Goal: Task Accomplishment & Management: Manage account settings

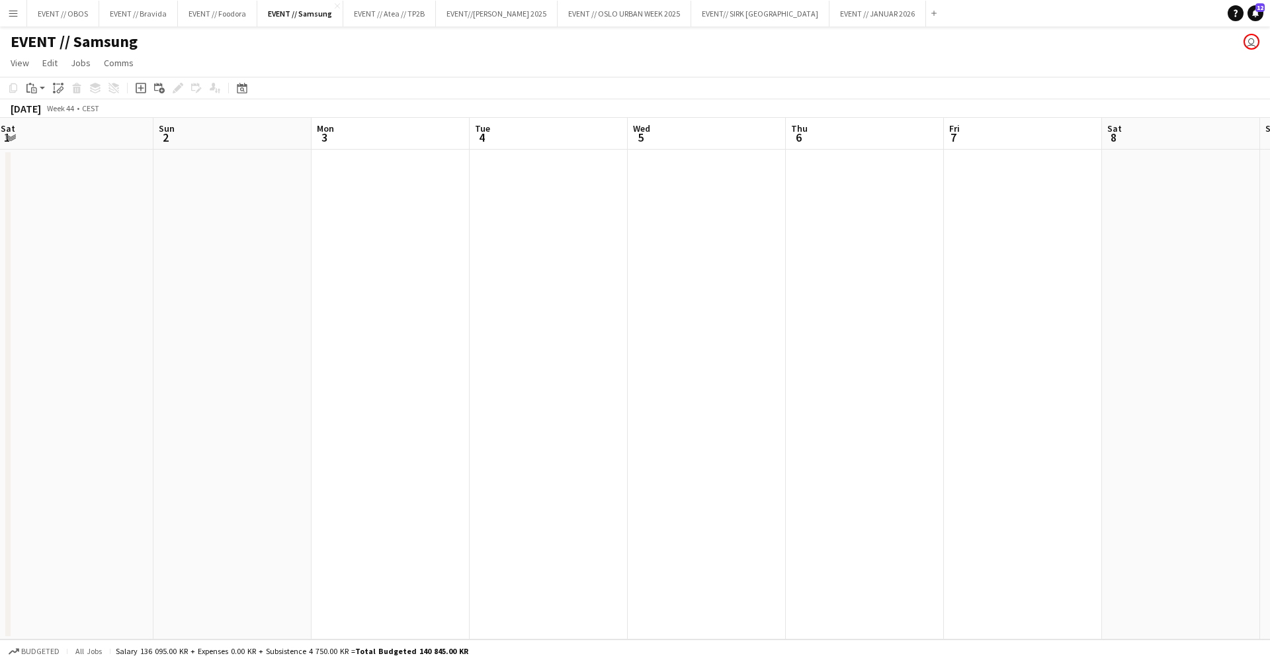
scroll to position [0, 535]
click at [7, 15] on button "Menu" at bounding box center [13, 13] width 26 height 26
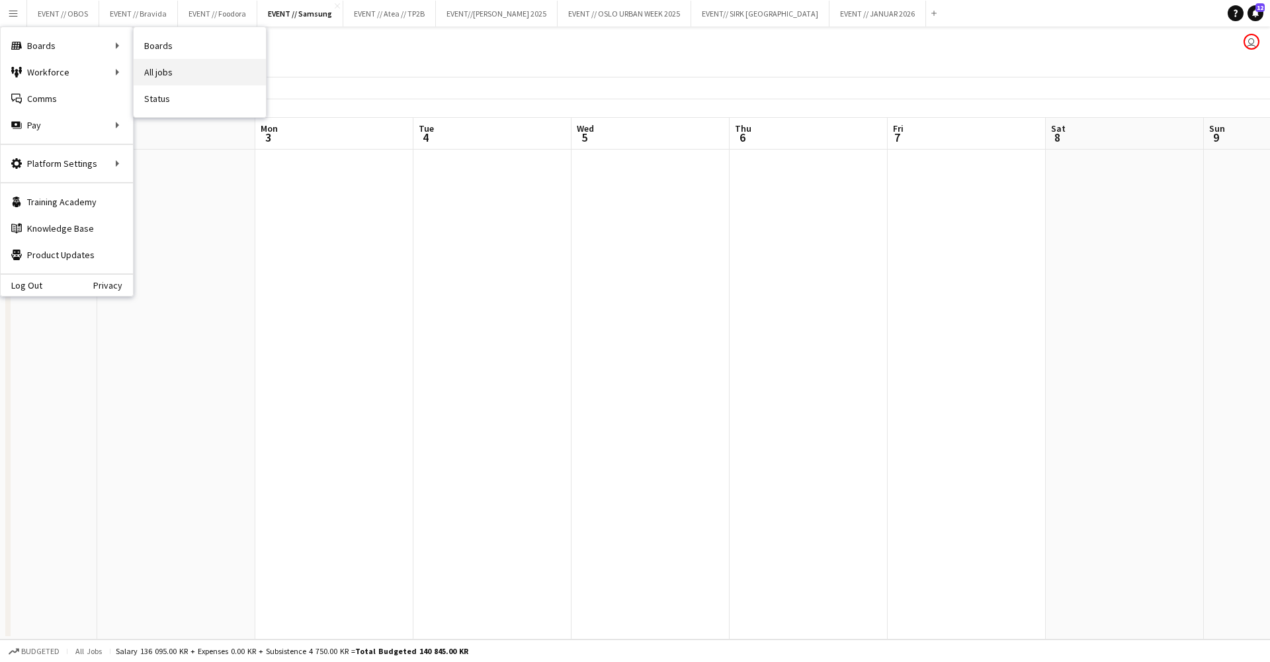
click at [150, 64] on link "All jobs" at bounding box center [200, 72] width 132 height 26
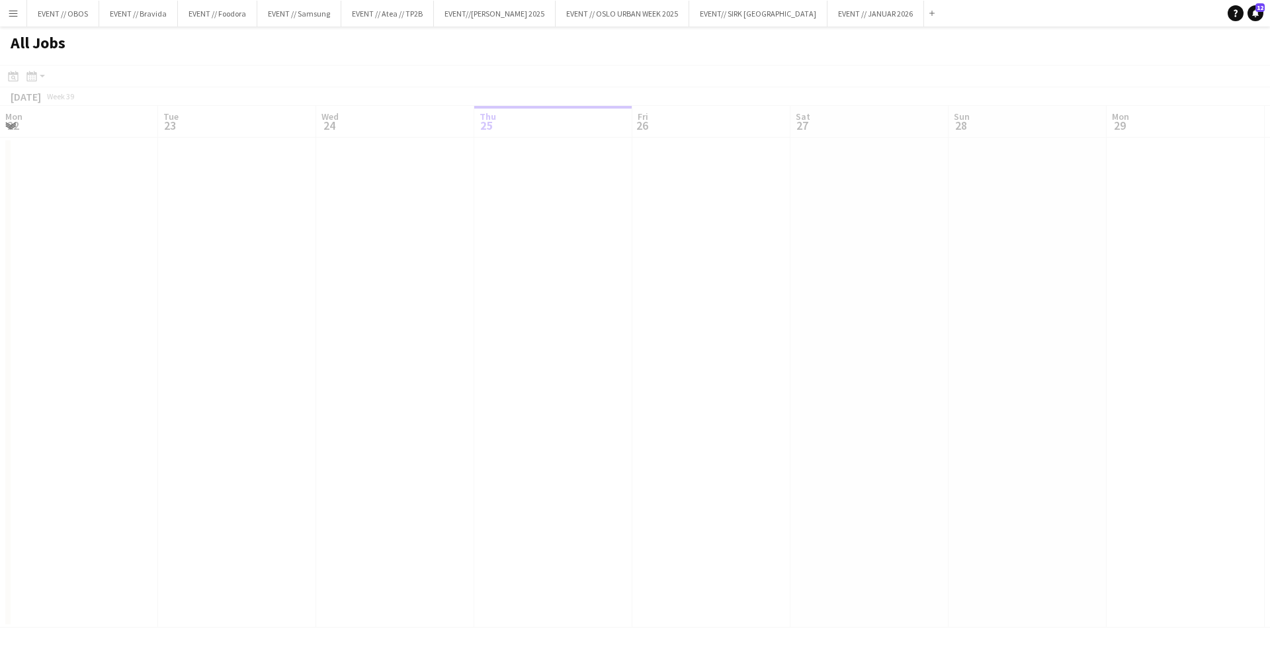
scroll to position [0, 316]
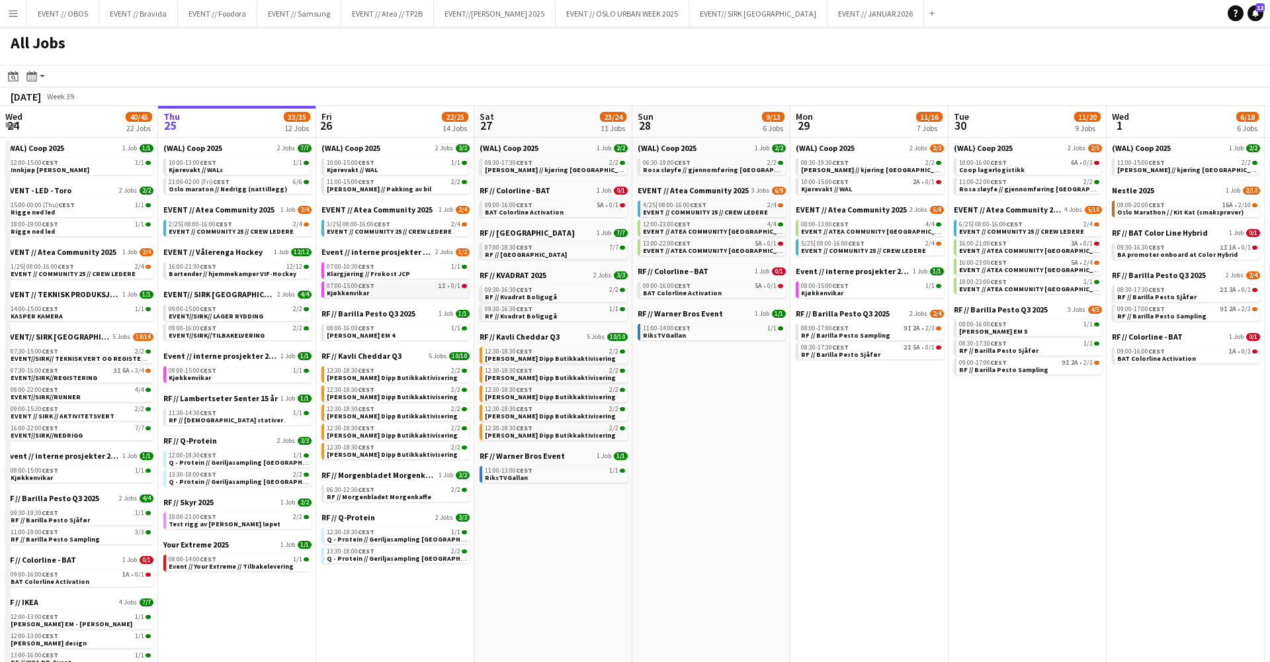
click at [408, 282] on link "07:00-15:00 CEST 1I • 0/1 Kjøkkenvikar" at bounding box center [397, 288] width 140 height 15
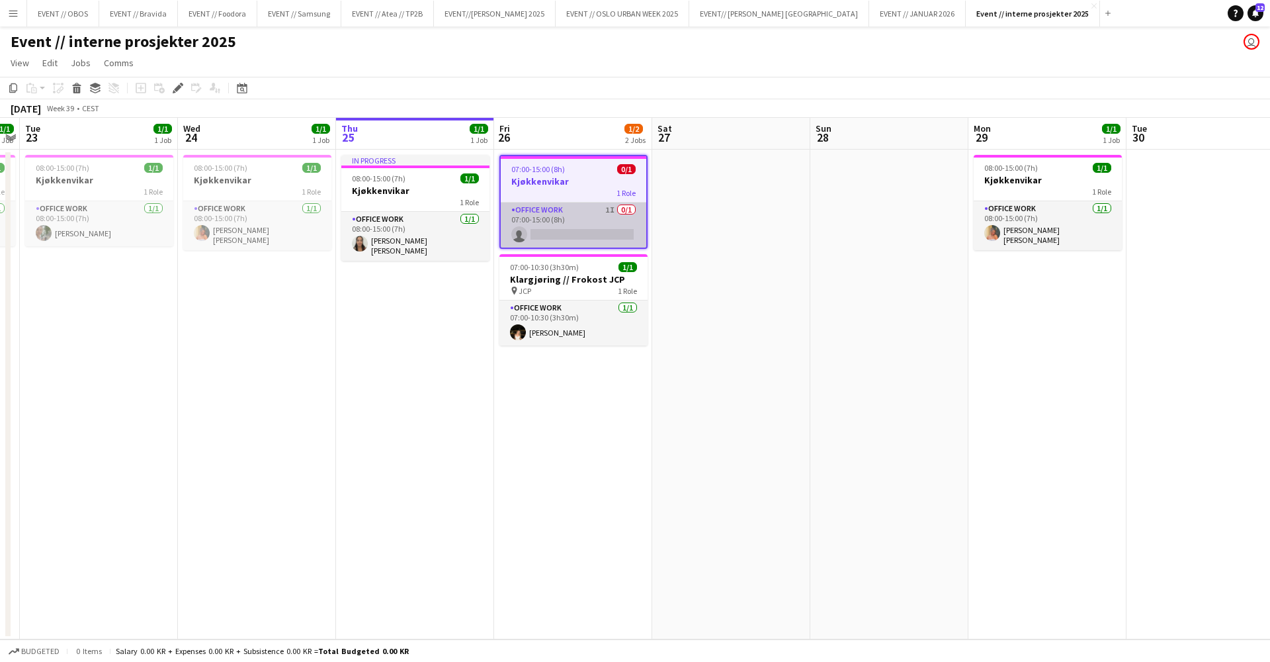
click at [511, 230] on app-card-role "Office work 1I 0/1 07:00-15:00 (8h) single-neutral-actions" at bounding box center [574, 224] width 146 height 45
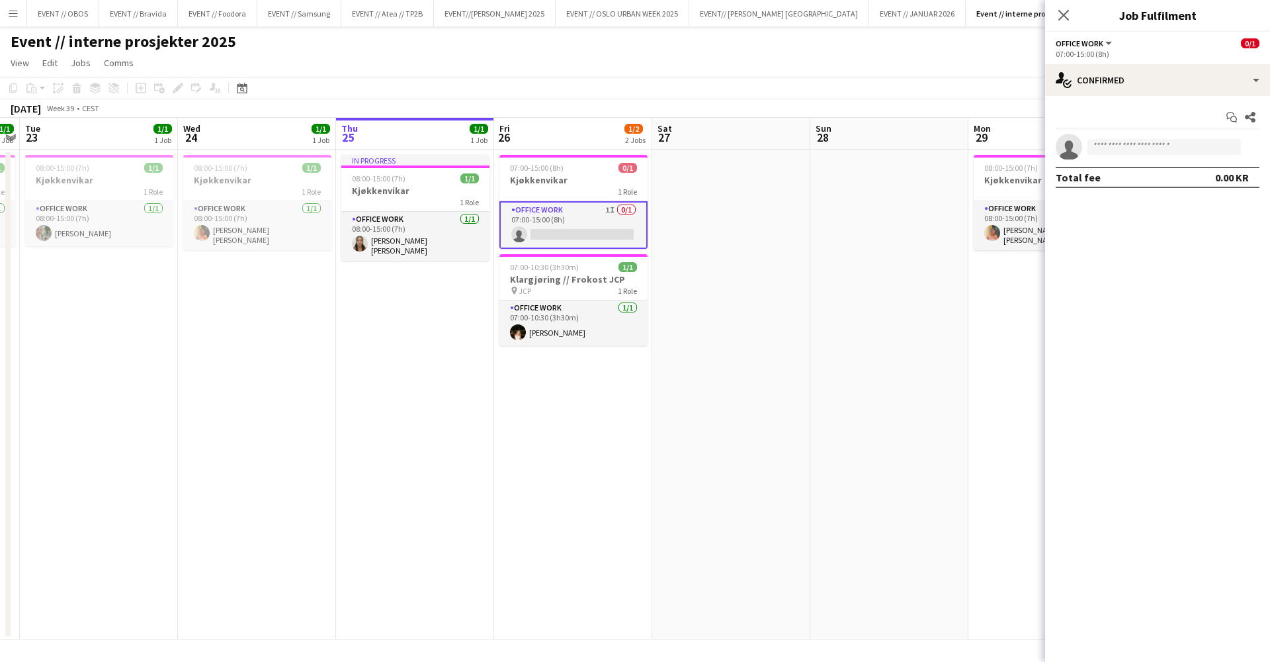
click at [654, 247] on app-date-cell at bounding box center [731, 395] width 158 height 490
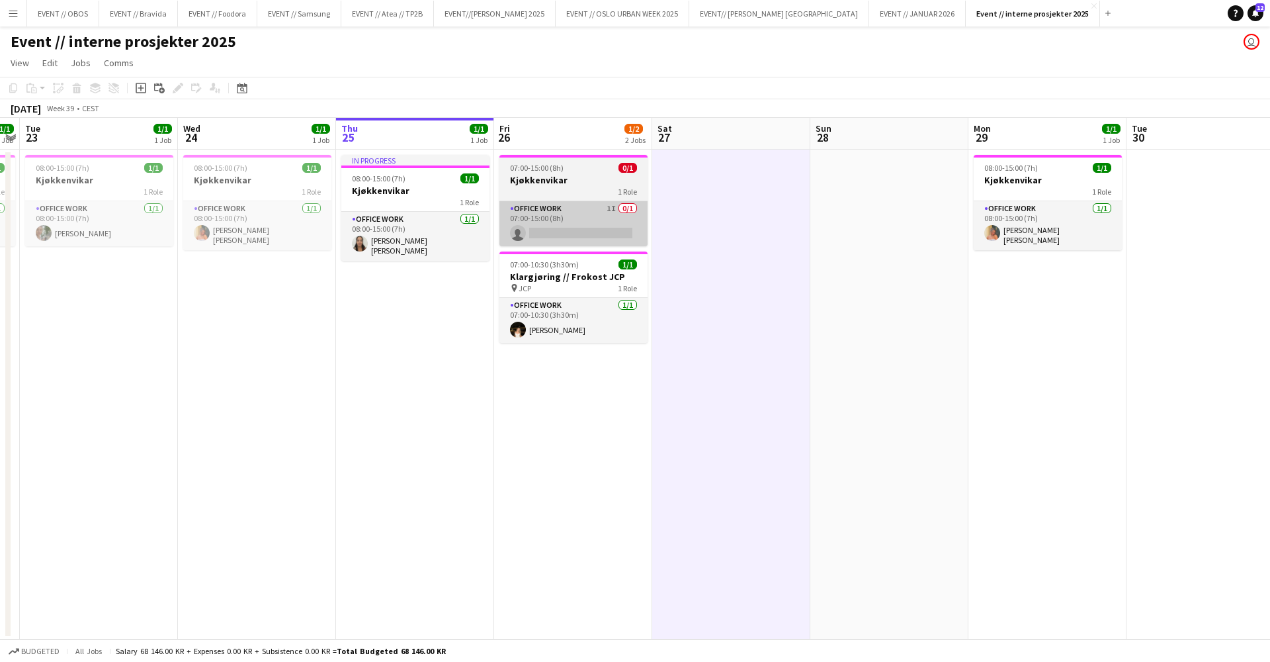
click at [610, 240] on app-card-role "Office work 1I 0/1 07:00-15:00 (8h) single-neutral-actions" at bounding box center [574, 223] width 148 height 45
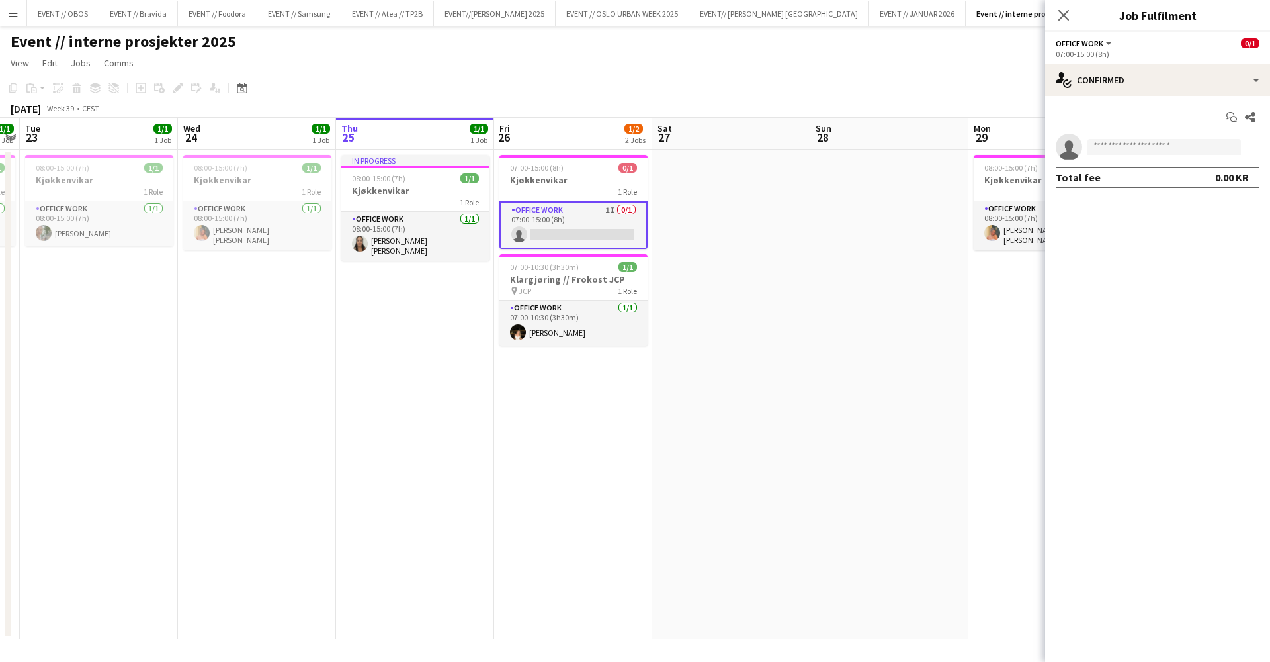
click at [719, 230] on app-date-cell at bounding box center [731, 395] width 158 height 490
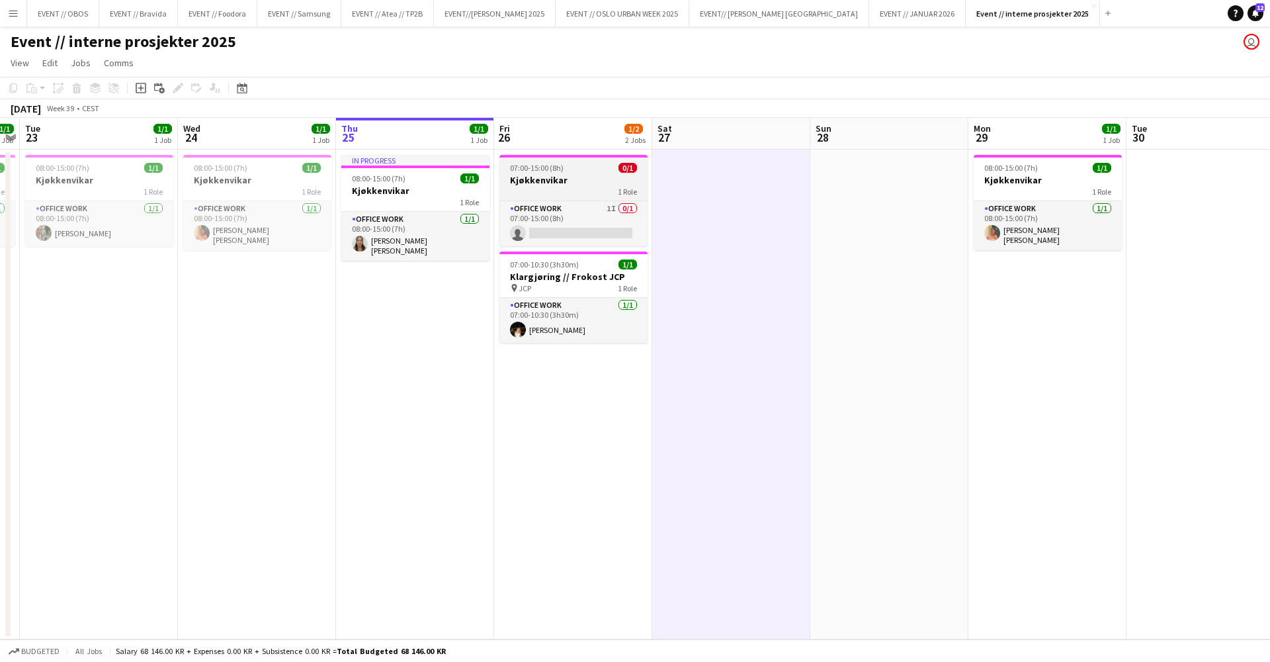
click at [590, 200] on div "Office work 1I 0/1 07:00-15:00 (8h) single-neutral-actions" at bounding box center [574, 223] width 148 height 46
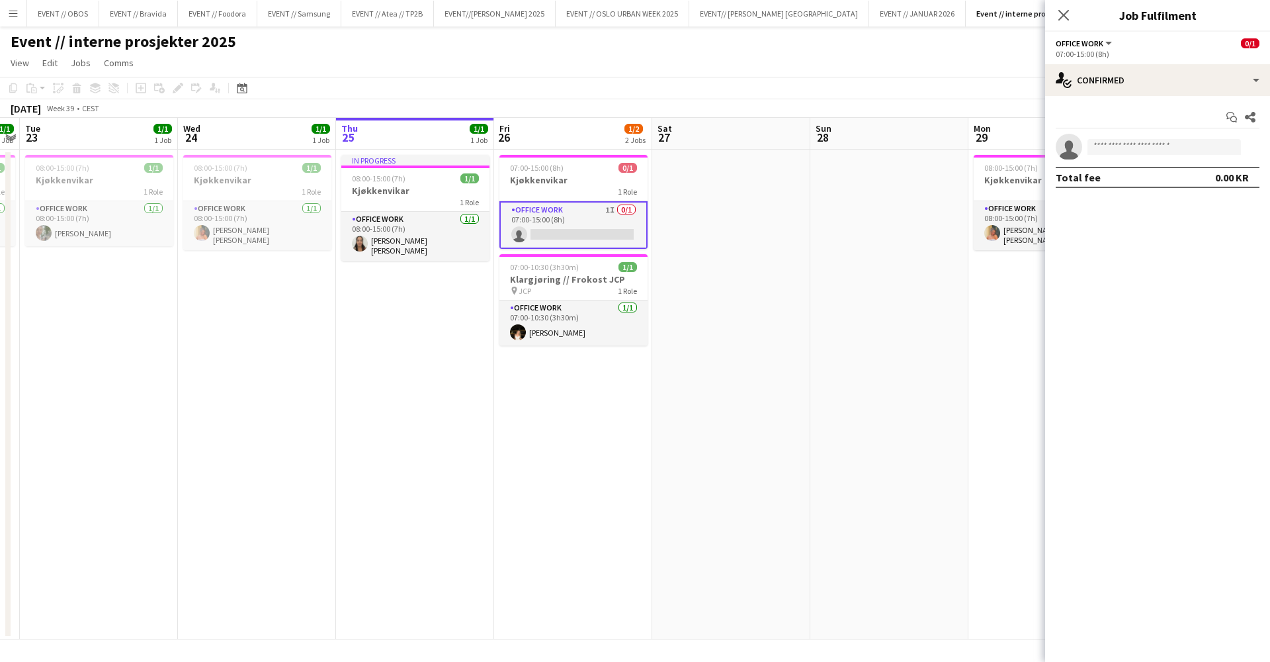
click at [493, 58] on app-page-menu "View Day view expanded Day view collapsed Month view Date picker Jump to today …" at bounding box center [635, 64] width 1270 height 25
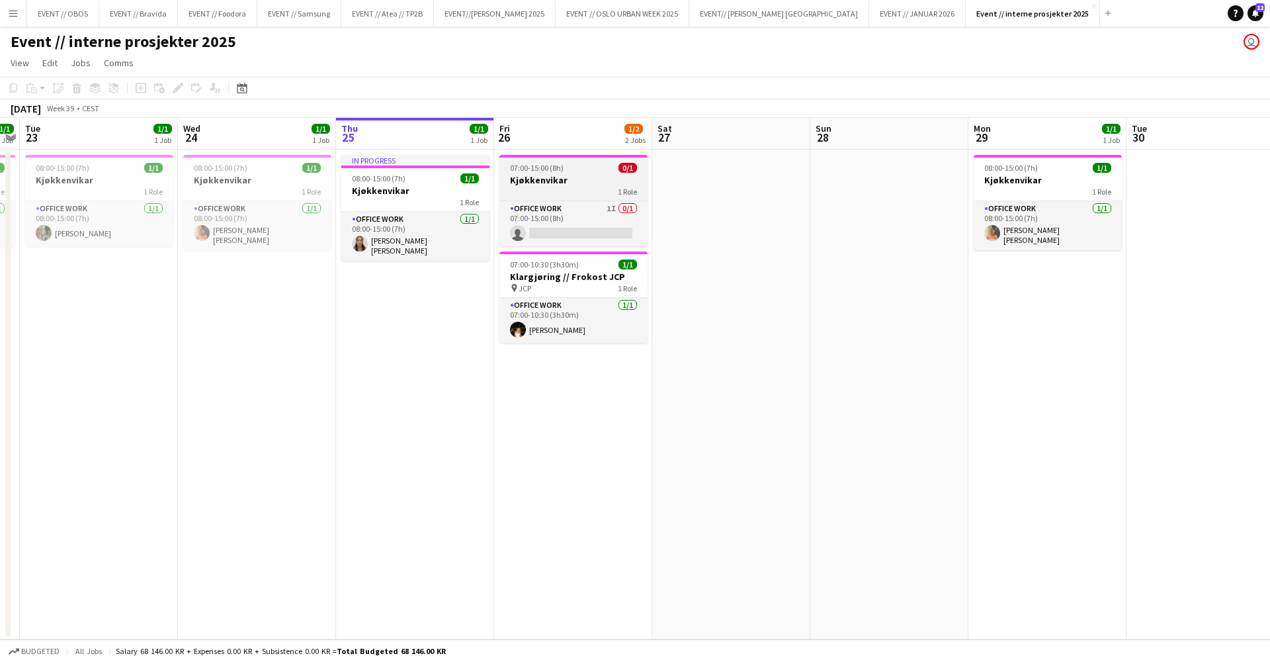
click at [567, 167] on div "07:00-15:00 (8h) 0/1" at bounding box center [574, 168] width 148 height 10
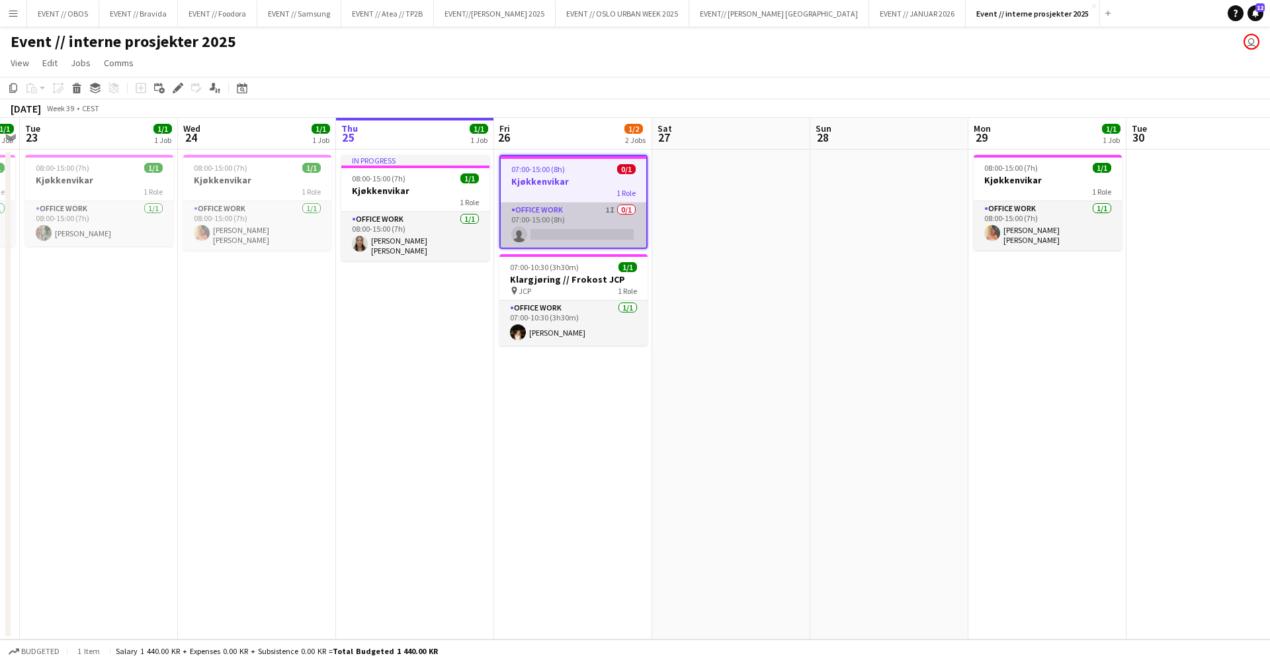
click at [578, 236] on app-card-role "Office work 1I 0/1 07:00-15:00 (8h) single-neutral-actions" at bounding box center [574, 224] width 146 height 45
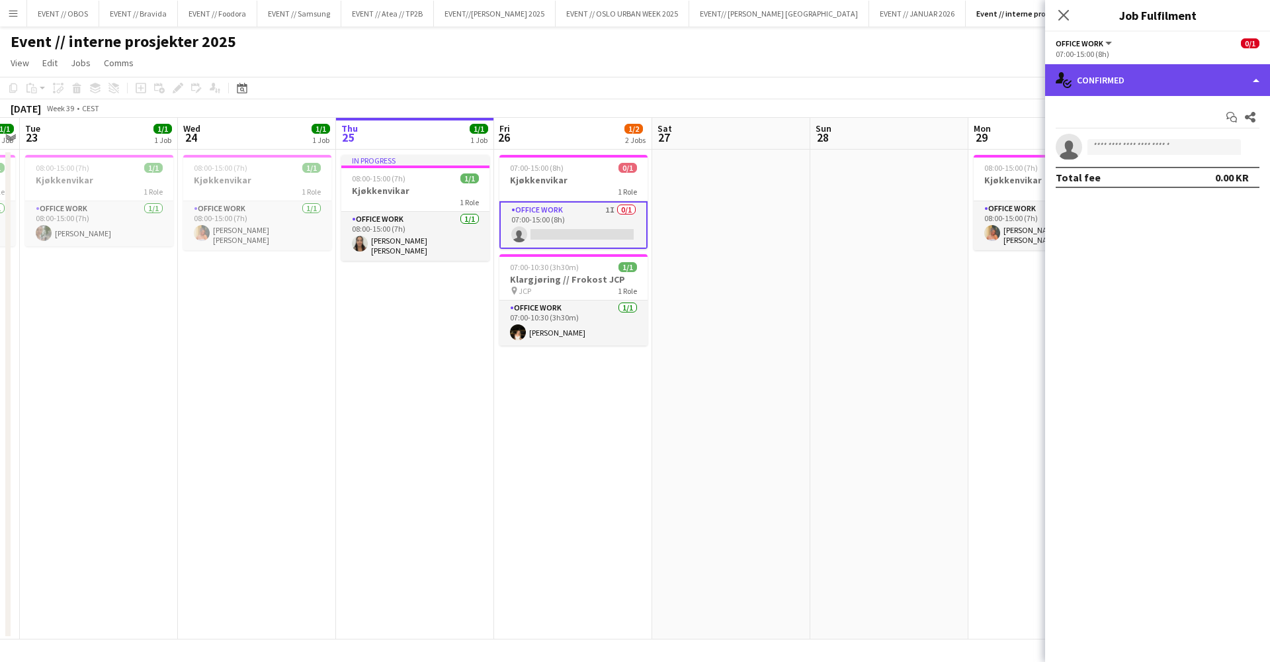
click at [1126, 75] on div "single-neutral-actions-check-2 Confirmed" at bounding box center [1158, 80] width 225 height 32
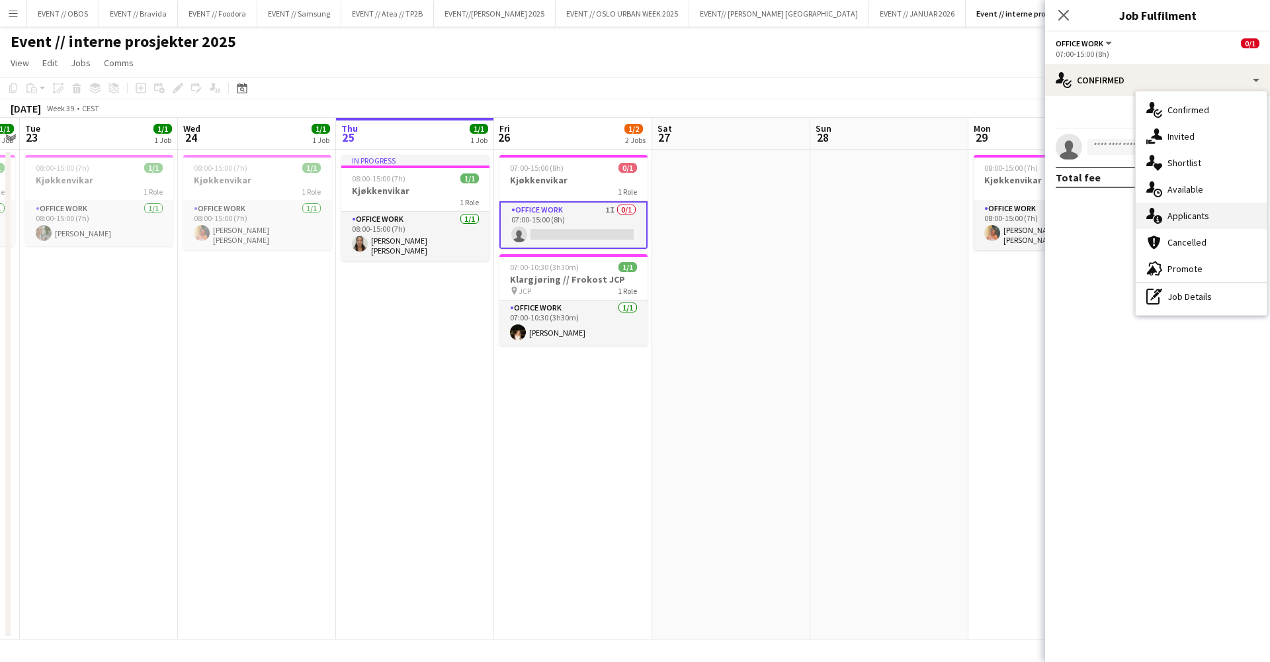
click at [1160, 213] on icon "single-neutral-actions-information" at bounding box center [1155, 216] width 16 height 16
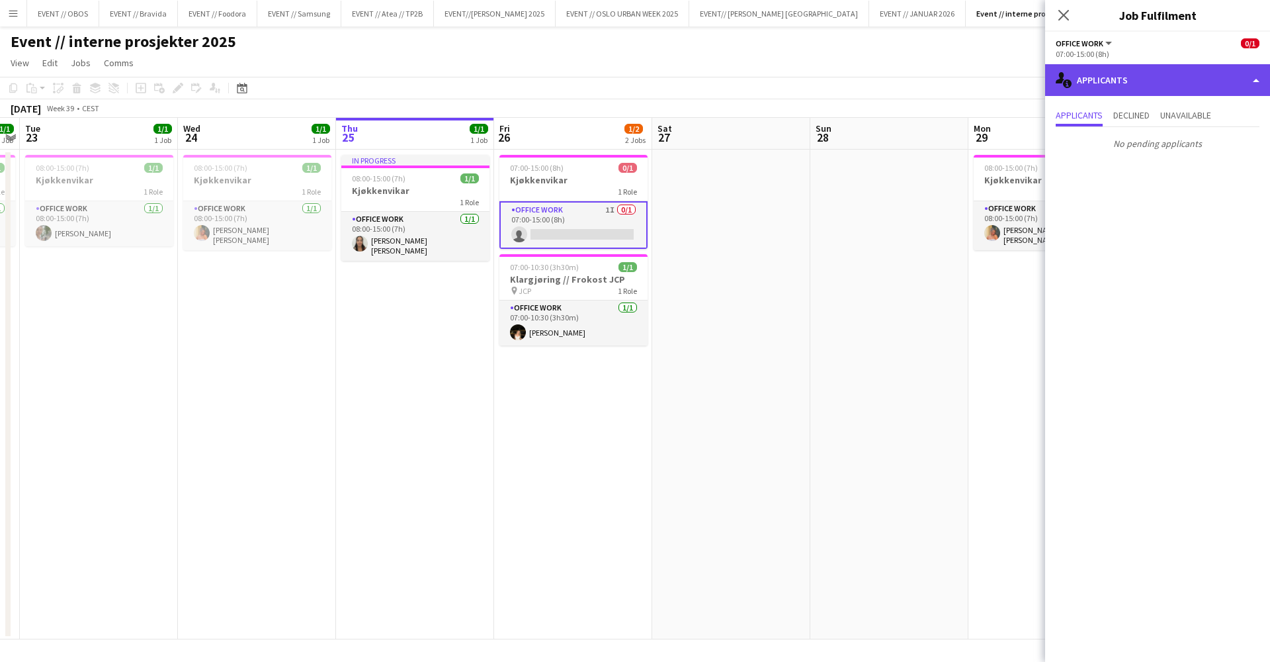
click at [1082, 81] on div "single-neutral-actions-information Applicants" at bounding box center [1158, 80] width 225 height 32
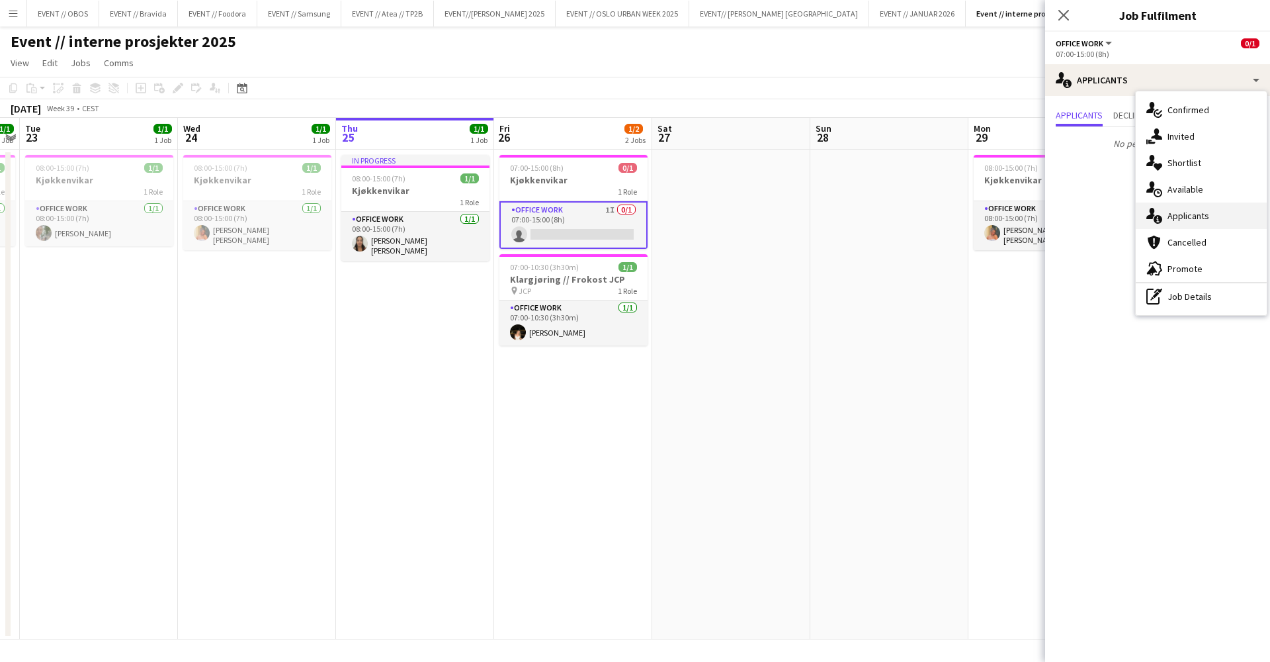
click at [1169, 212] on span "Applicants" at bounding box center [1189, 216] width 42 height 12
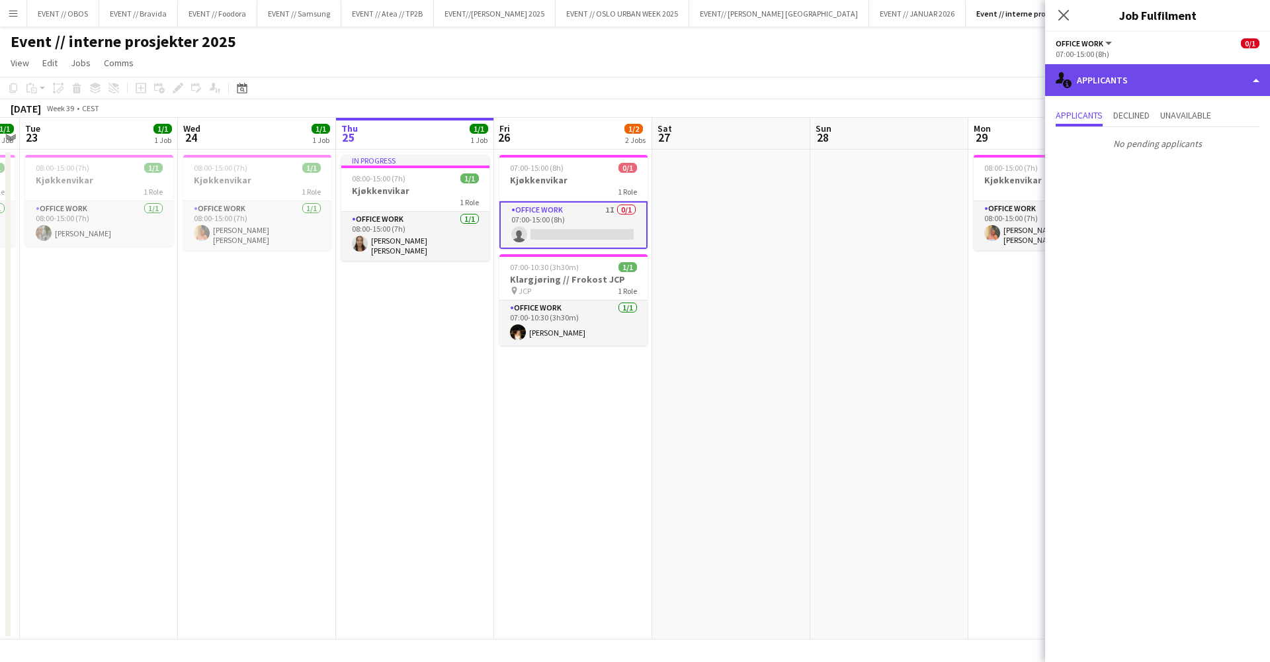
click at [1123, 95] on div "single-neutral-actions-information Applicants" at bounding box center [1158, 80] width 225 height 32
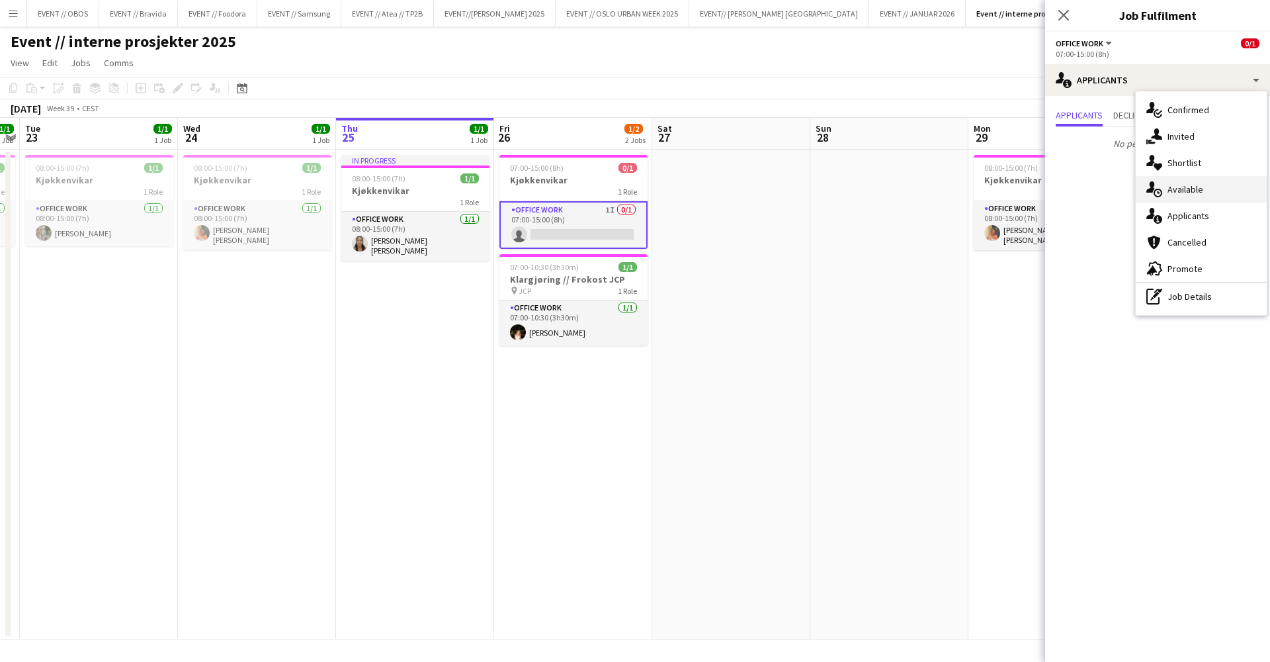
click at [1177, 177] on div "single-neutral-actions-upload Available" at bounding box center [1201, 189] width 131 height 26
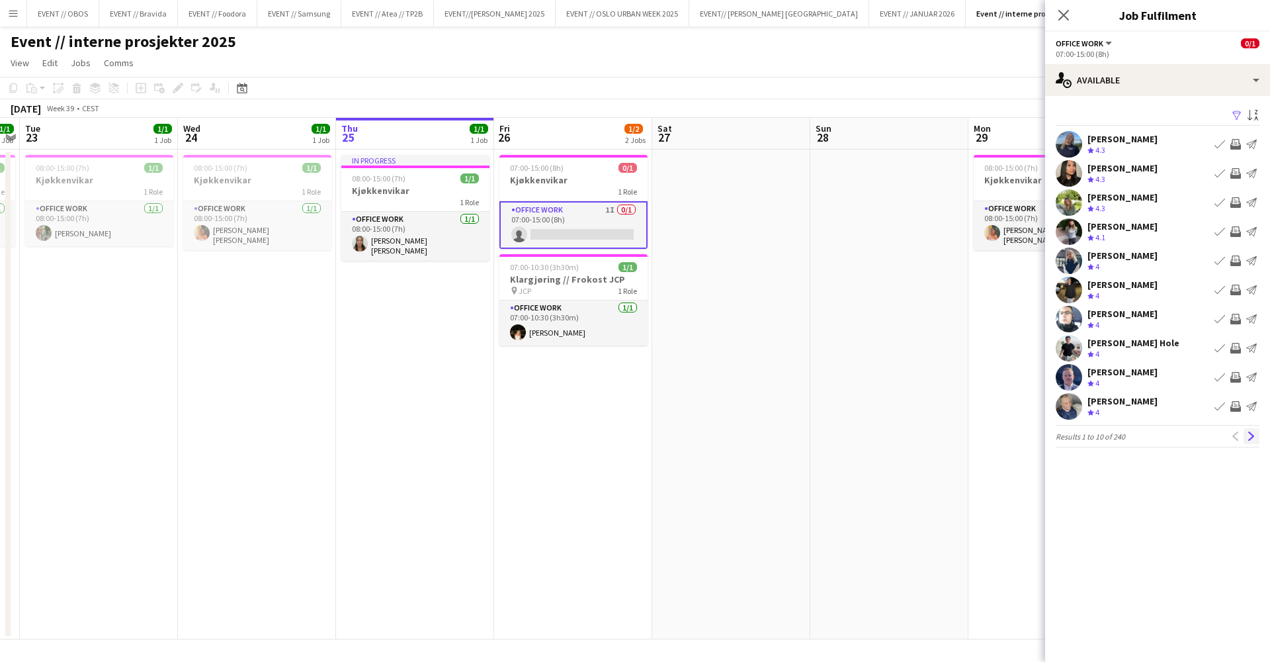
click at [1257, 437] on button "Next" at bounding box center [1252, 436] width 16 height 16
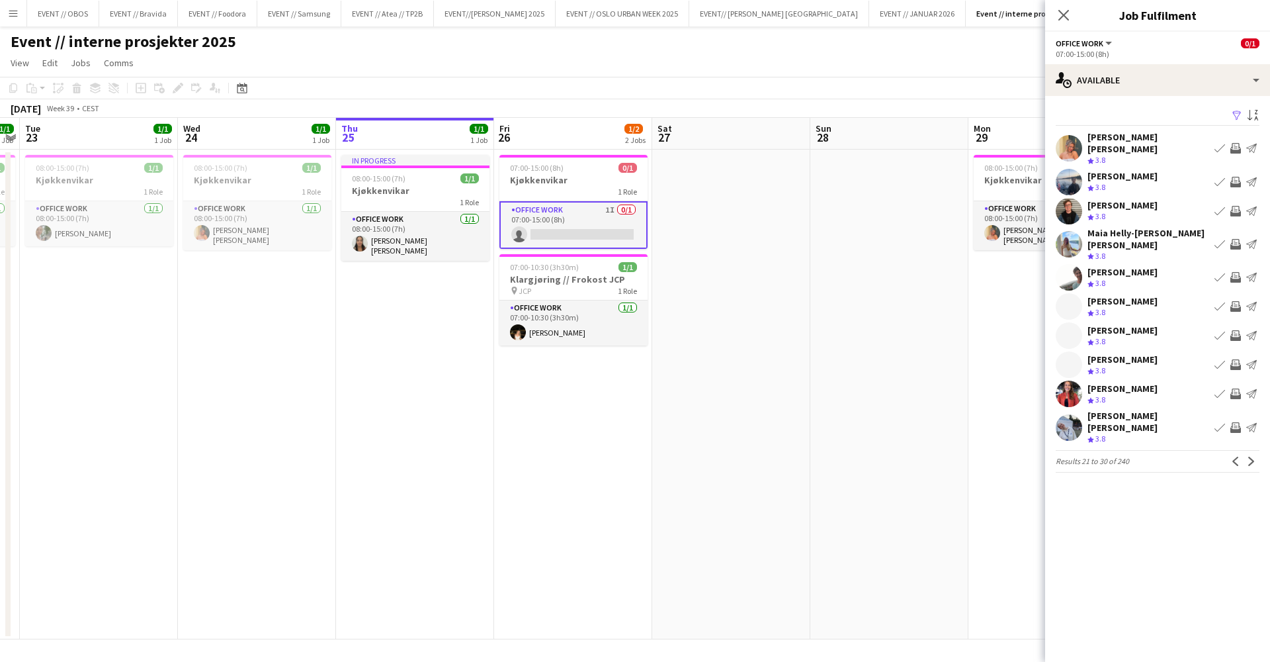
click at [1257, 453] on button "Next" at bounding box center [1252, 461] width 16 height 16
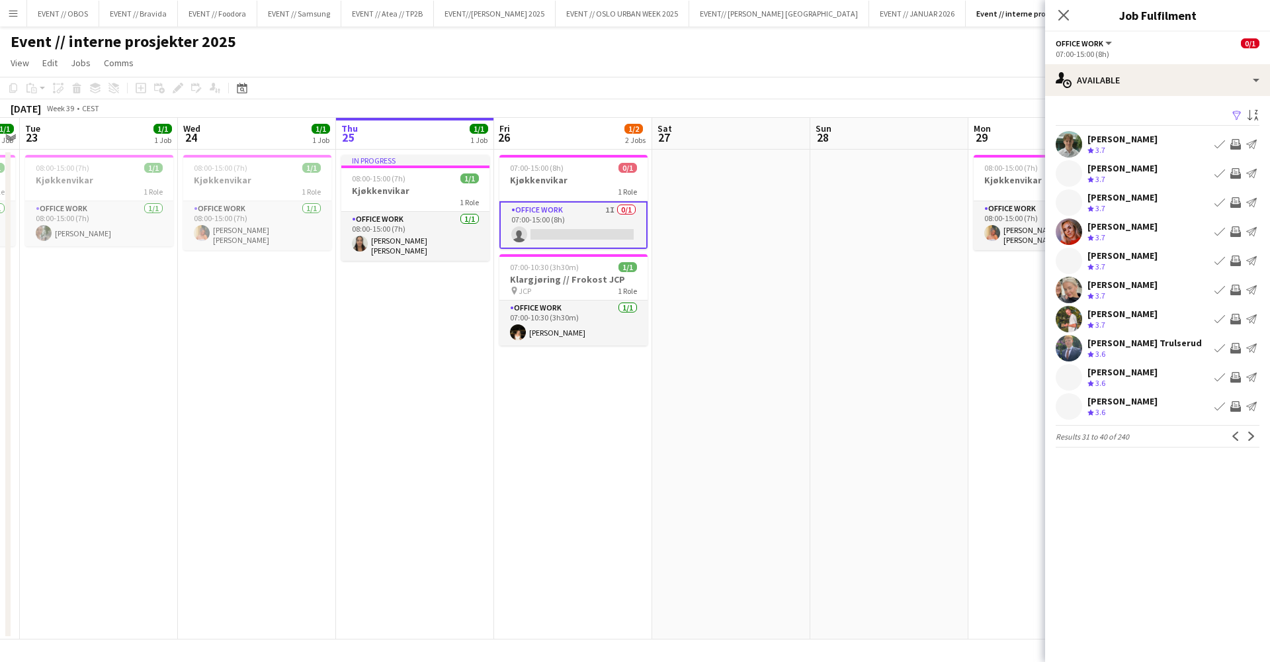
click at [1241, 110] on app-icon "Filter" at bounding box center [1237, 116] width 11 height 13
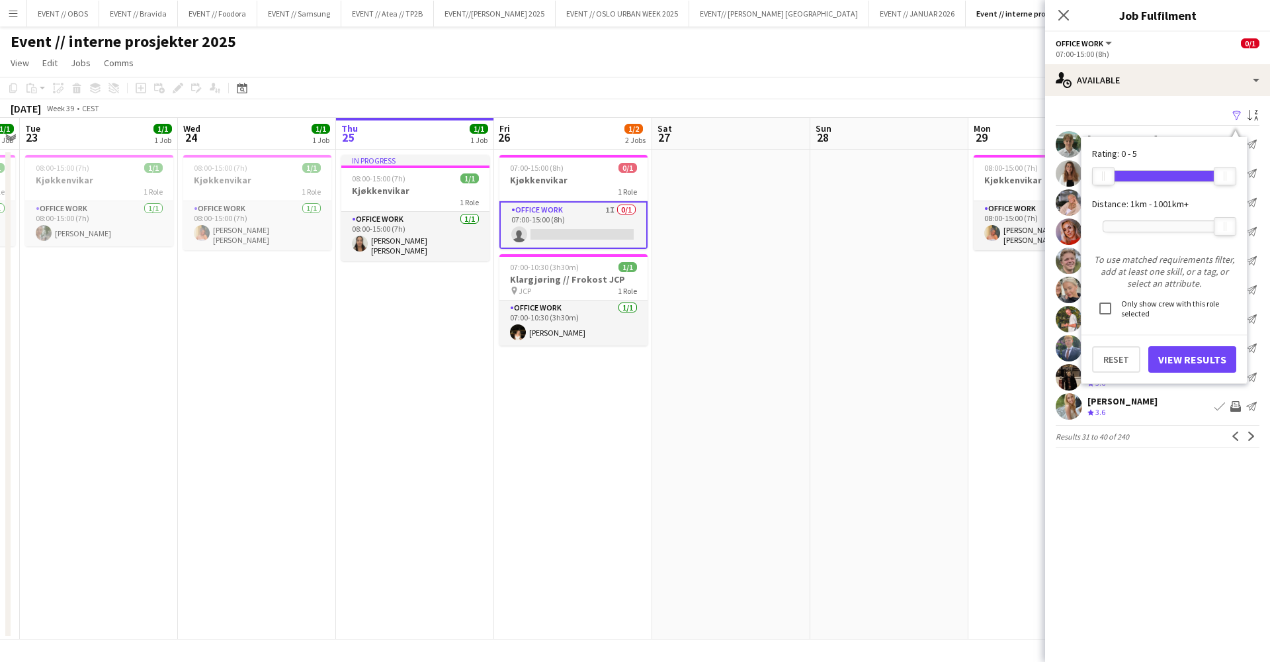
click at [1171, 363] on button "View Results" at bounding box center [1193, 359] width 88 height 26
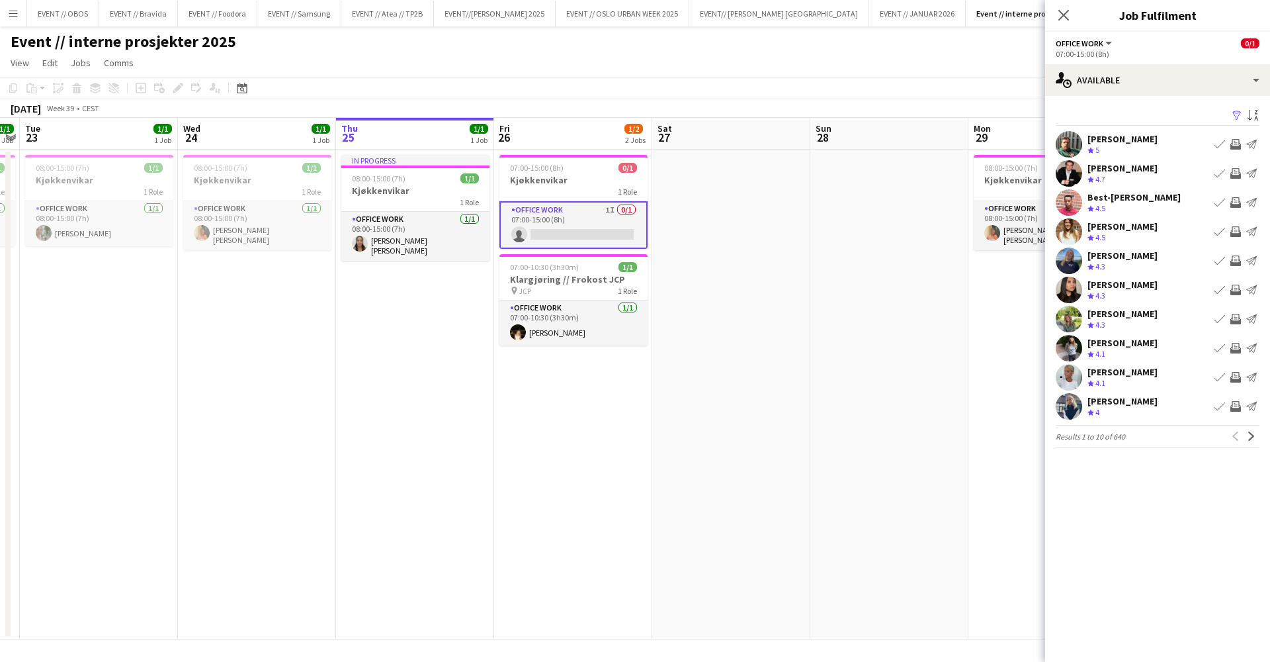
click at [1164, 106] on div "Filter Sort asc Martynas Narkus Crew rating 5 Book crew Invite crew Send notifi…" at bounding box center [1158, 279] width 225 height 367
click at [1163, 95] on div "single-neutral-actions-upload Available" at bounding box center [1158, 80] width 225 height 32
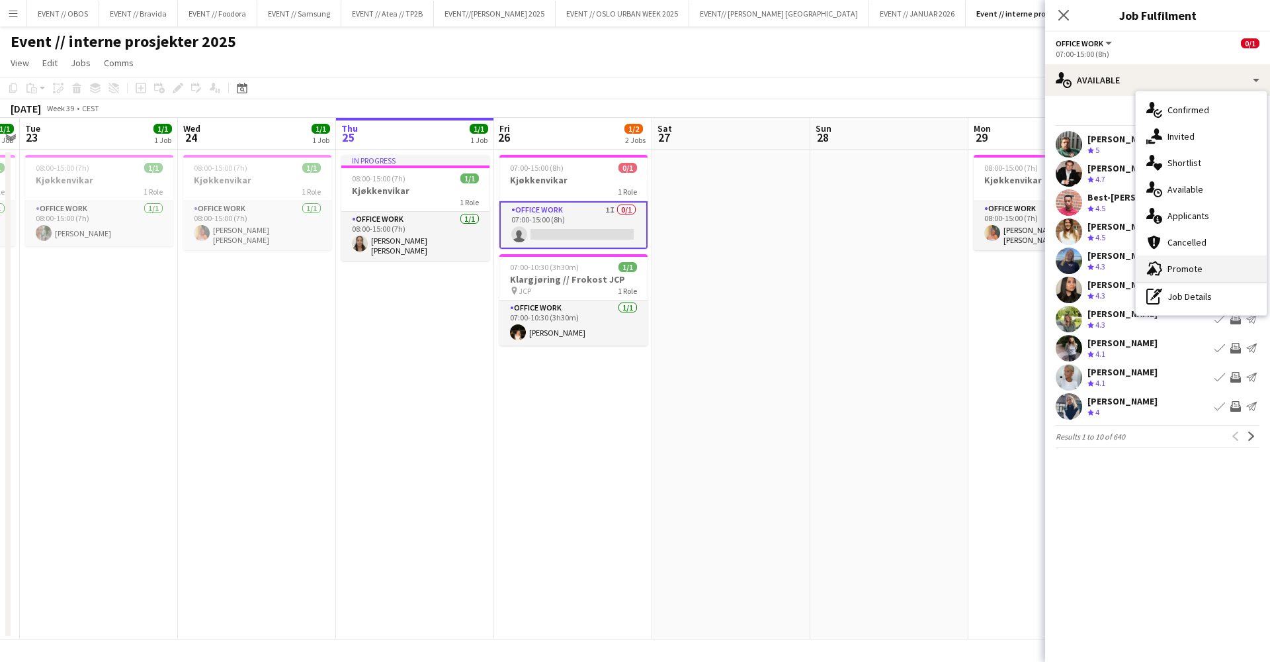
click at [1159, 255] on div "advertising-megaphone Promote" at bounding box center [1201, 268] width 131 height 26
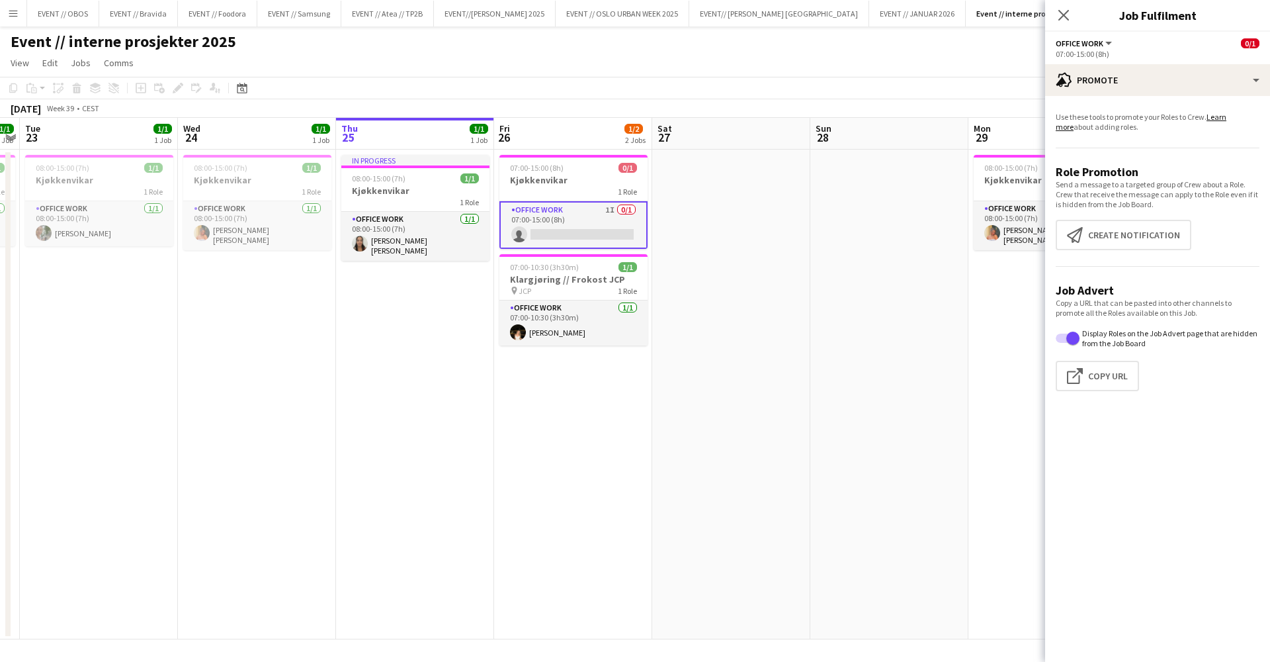
click at [1132, 97] on div "Use these tools to promote your Roles to Crew. Learn more about adding roles. R…" at bounding box center [1158, 257] width 225 height 322
click at [1136, 89] on div "advertising-megaphone Promote" at bounding box center [1158, 80] width 225 height 32
click at [1185, 231] on div "cancellation Cancelled" at bounding box center [1201, 242] width 131 height 26
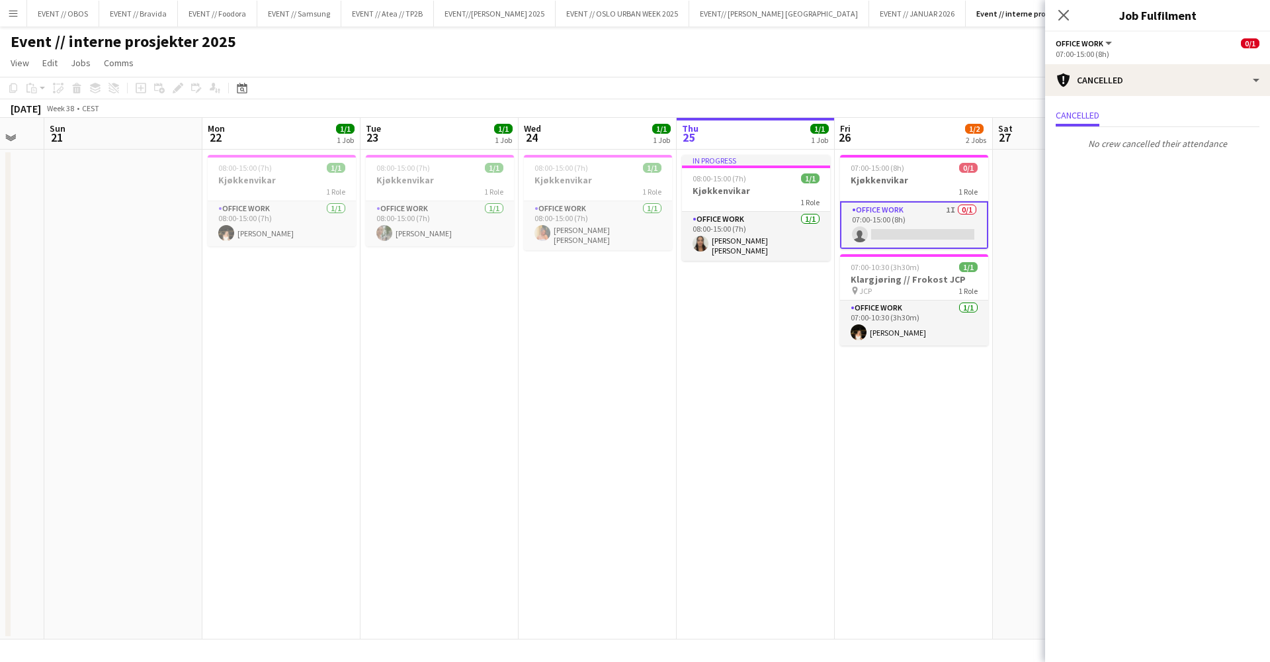
scroll to position [0, 432]
click at [889, 335] on app-card-role "Office work 1/1 07:00-10:30 (3h30m) Filipa Martinsen Rognan" at bounding box center [912, 322] width 148 height 45
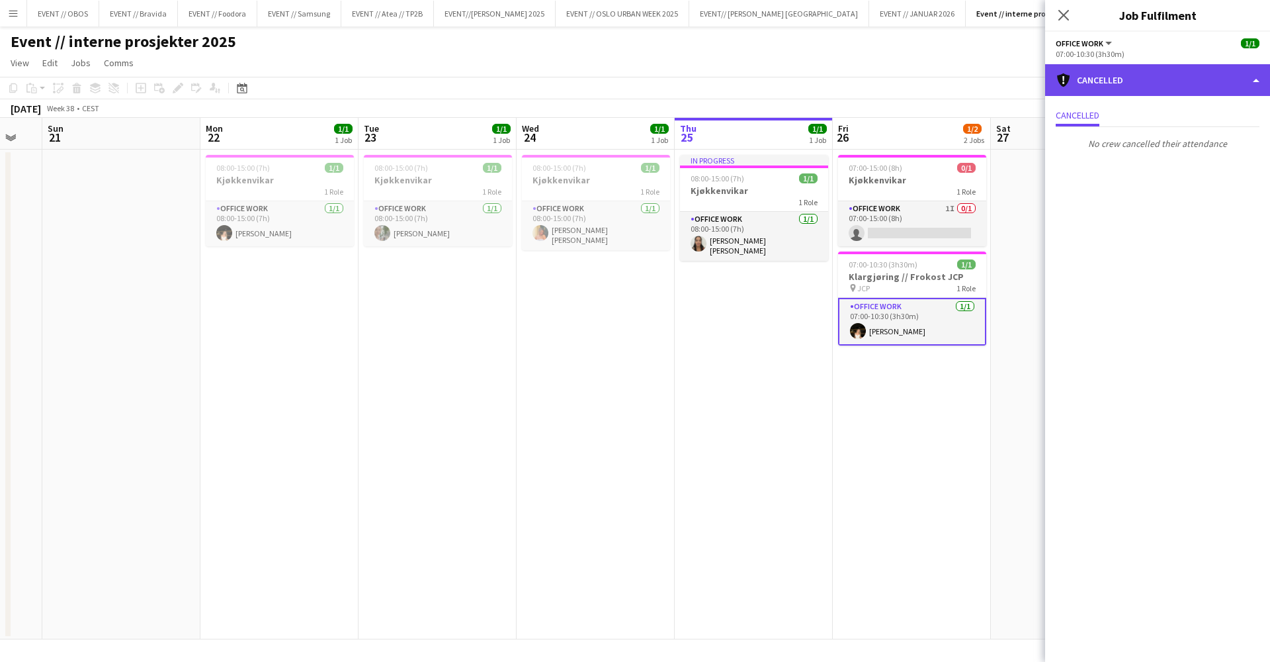
click at [1077, 85] on div "cancellation Cancelled" at bounding box center [1158, 80] width 225 height 32
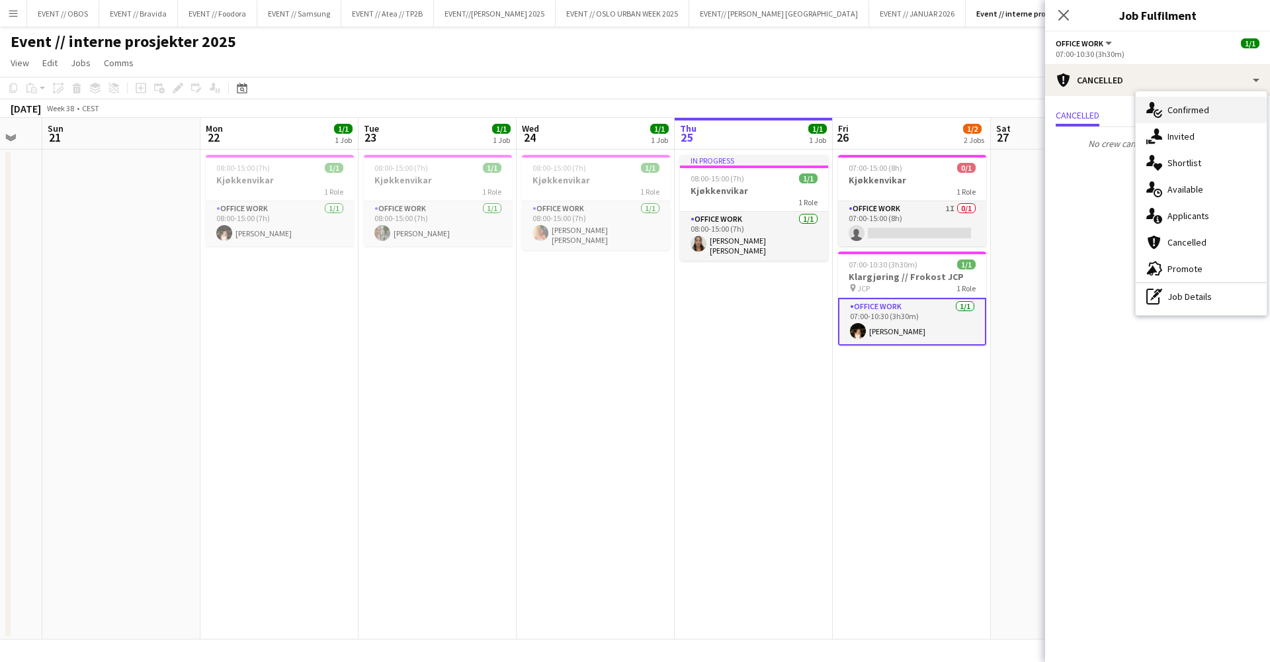
click at [1162, 112] on icon "single-neutral-actions-check-2" at bounding box center [1155, 110] width 16 height 16
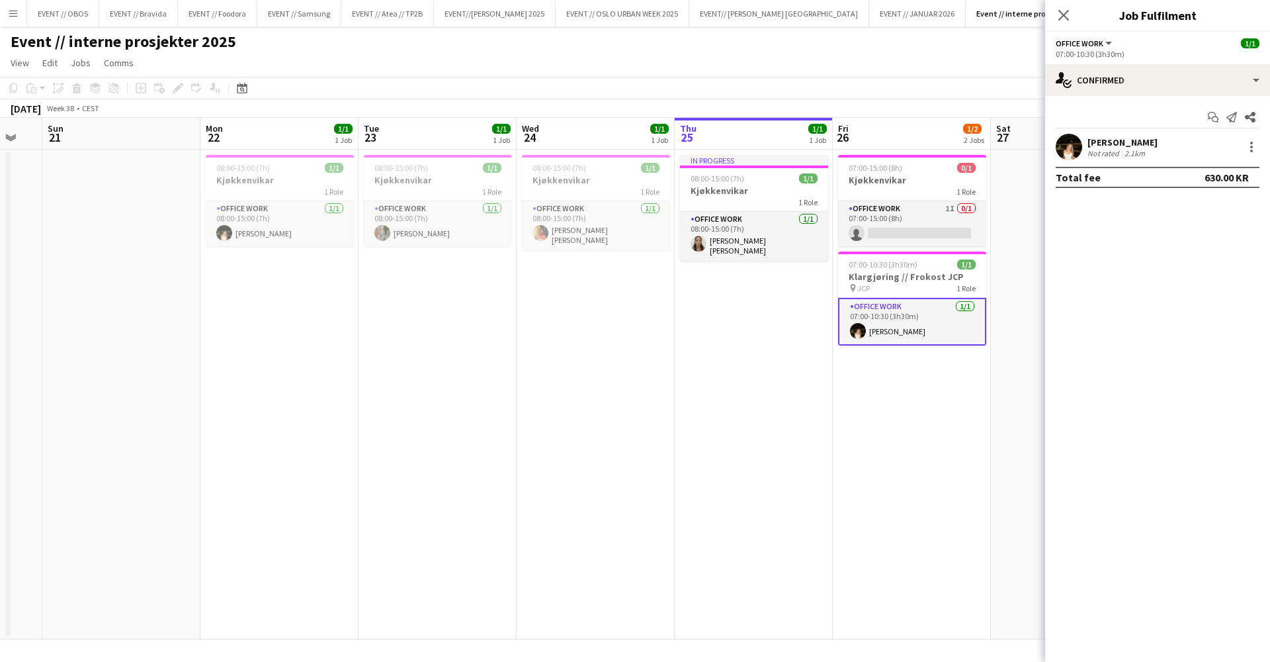
click at [1065, 152] on app-user-avatar at bounding box center [1069, 147] width 26 height 26
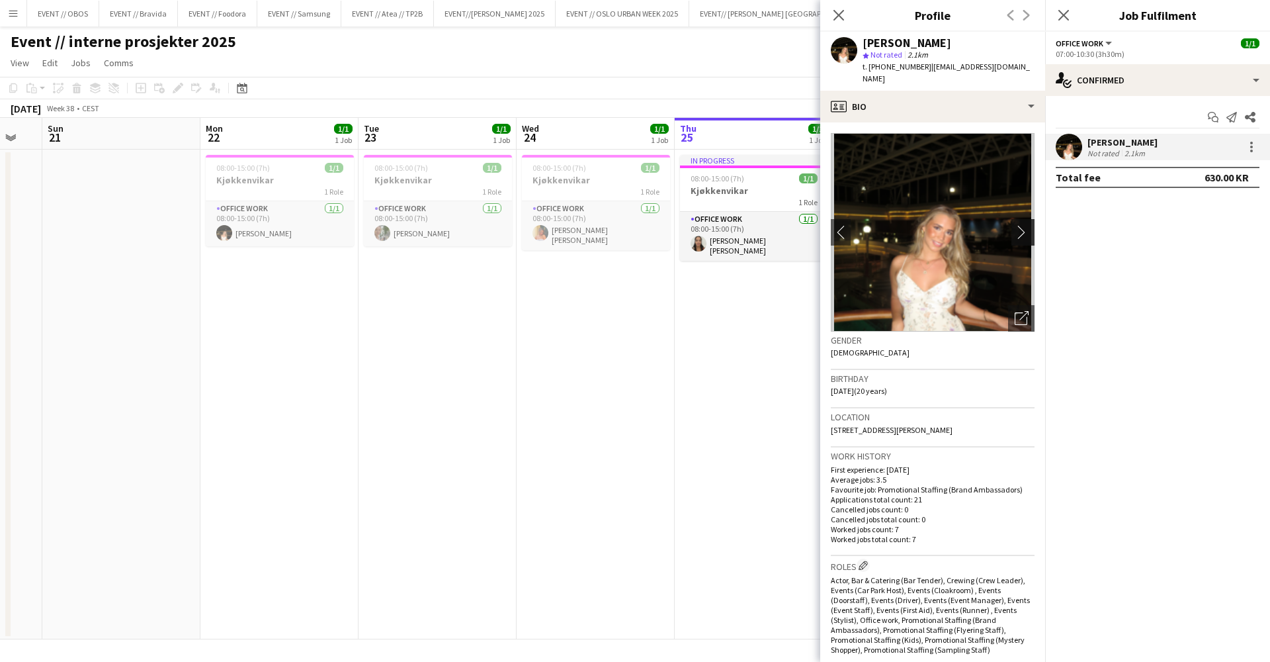
click at [1023, 225] on app-icon "chevron-right" at bounding box center [1025, 232] width 21 height 14
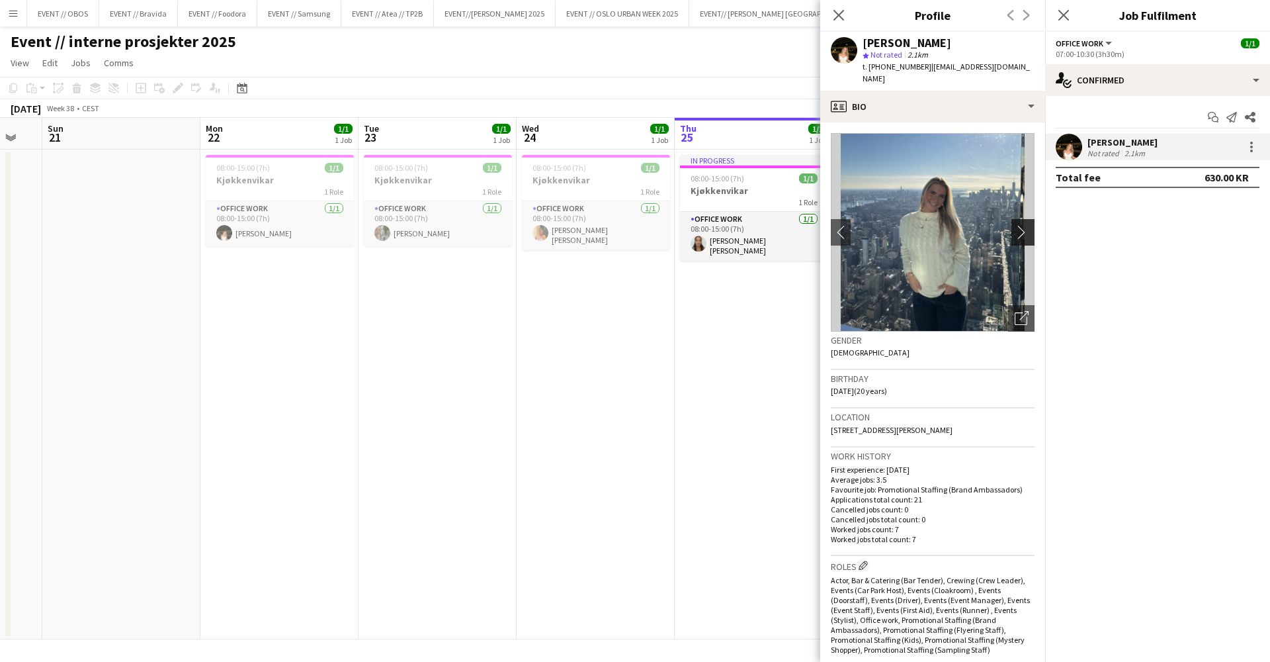
click at [1028, 225] on app-icon "chevron-right" at bounding box center [1025, 232] width 21 height 14
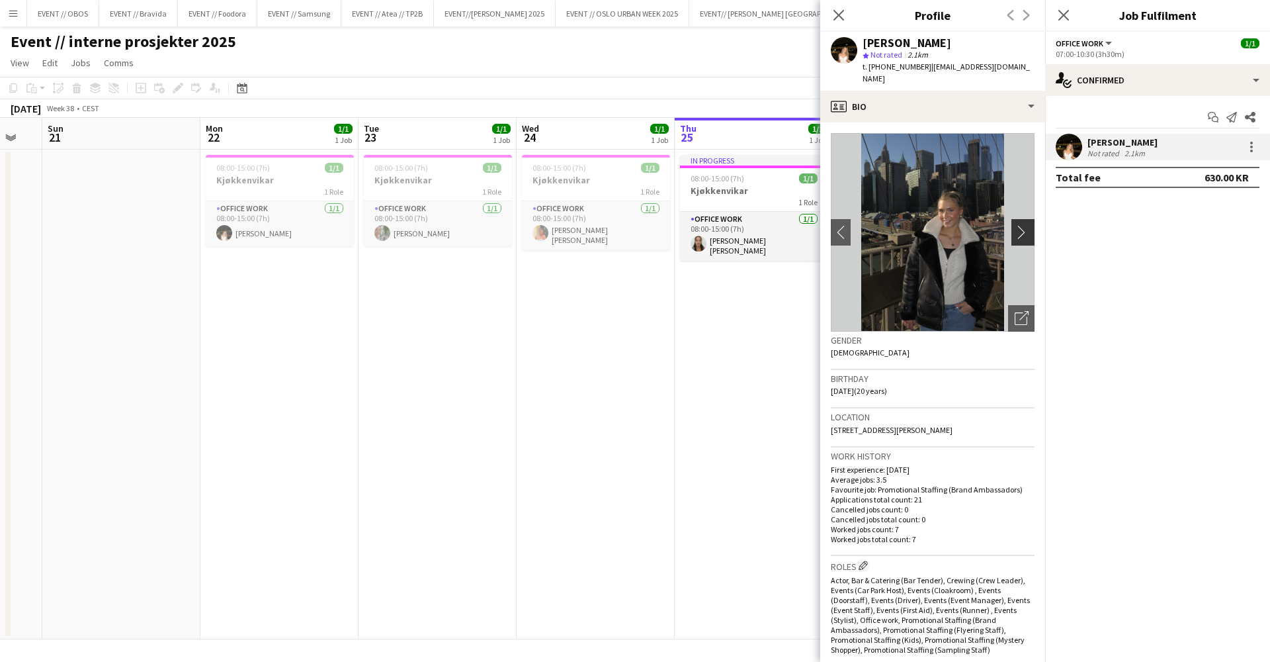
click at [1028, 225] on app-icon "chevron-right" at bounding box center [1025, 232] width 21 height 14
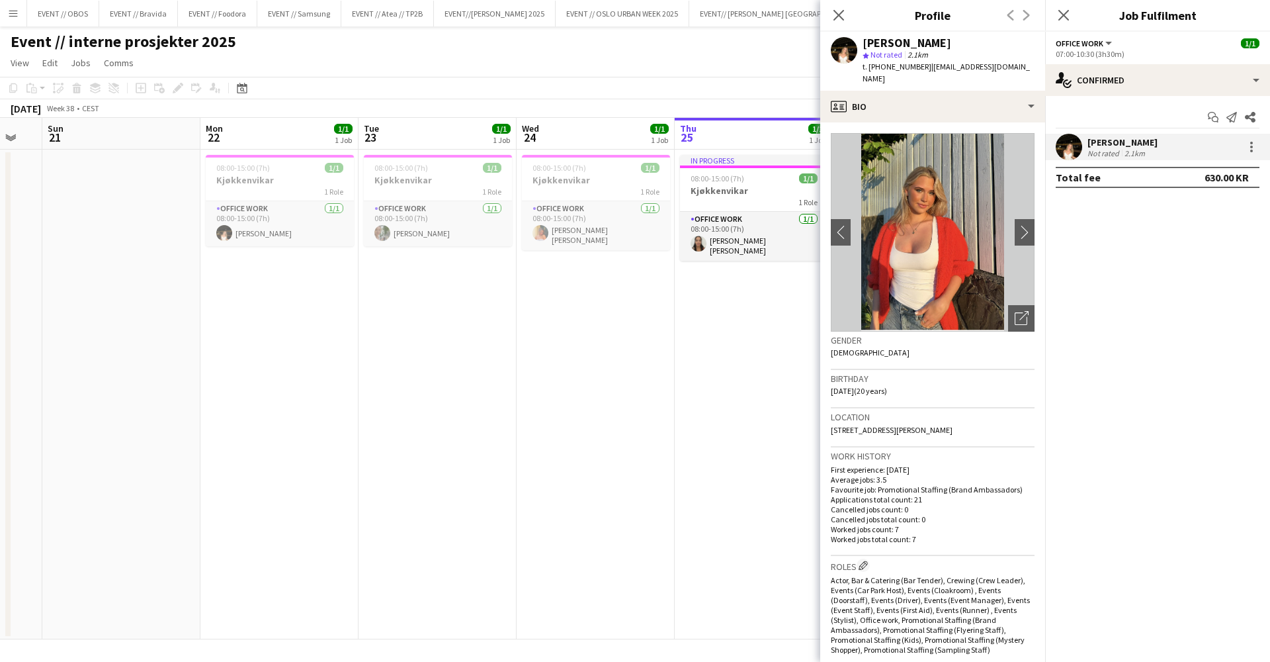
click at [339, 529] on app-date-cell "08:00-15:00 (7h) 1/1 Kjøkkenvikar 1 Role Office work 1/1 08:00-15:00 (7h) Filip…" at bounding box center [279, 395] width 158 height 490
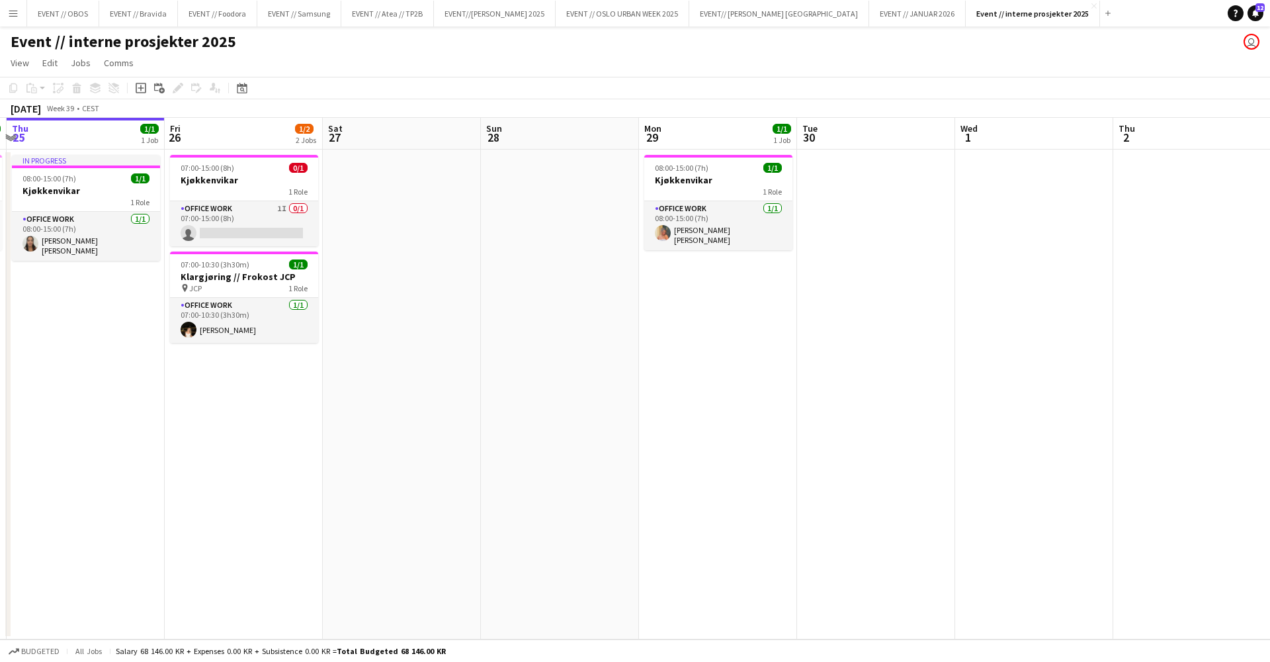
scroll to position [0, 488]
